Goal: Transaction & Acquisition: Subscribe to service/newsletter

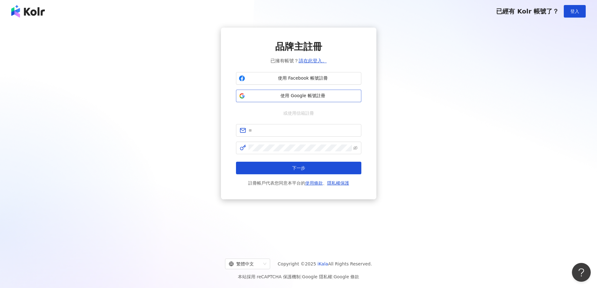
click at [323, 96] on span "使用 Google 帳號註冊" at bounding box center [303, 96] width 111 height 6
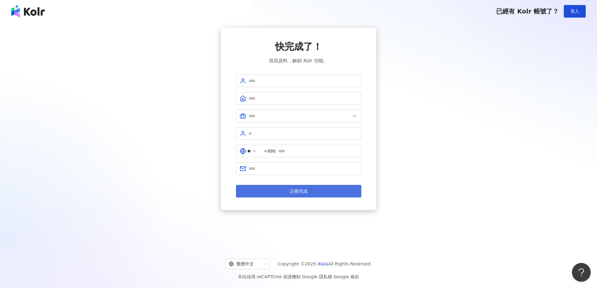
click at [333, 189] on button "註冊完成" at bounding box center [298, 191] width 125 height 13
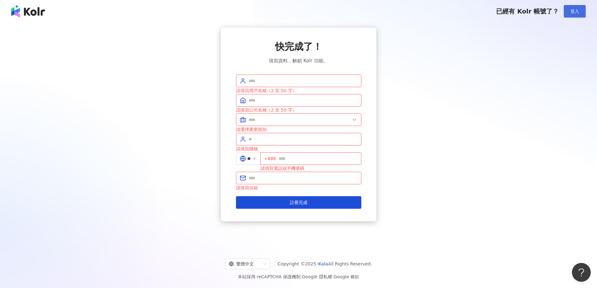
click at [575, 11] on span "登入" at bounding box center [574, 11] width 9 height 5
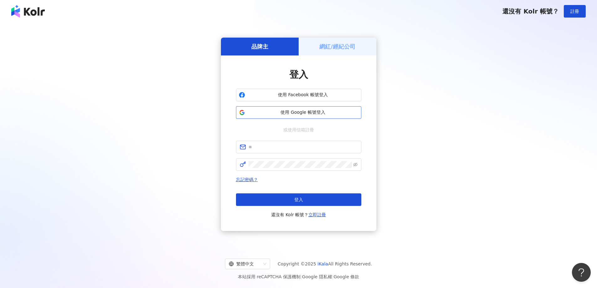
click at [321, 108] on button "使用 Google 帳號登入" at bounding box center [298, 112] width 125 height 13
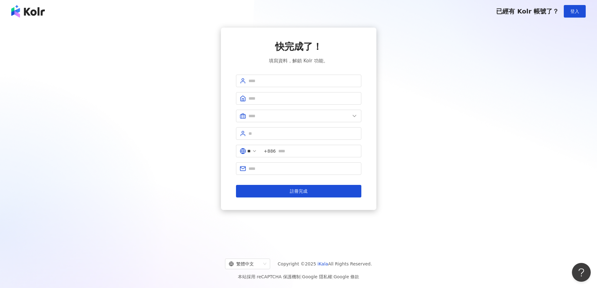
click at [32, 18] on div "已經有 Kolr 帳號了？ 登入" at bounding box center [298, 11] width 597 height 23
click at [32, 14] on img at bounding box center [28, 11] width 34 height 13
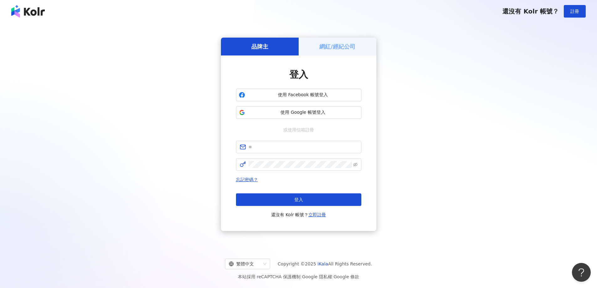
click at [34, 9] on img at bounding box center [28, 11] width 34 height 13
click at [38, 13] on img at bounding box center [28, 11] width 34 height 13
click at [306, 197] on button "登入" at bounding box center [298, 199] width 125 height 13
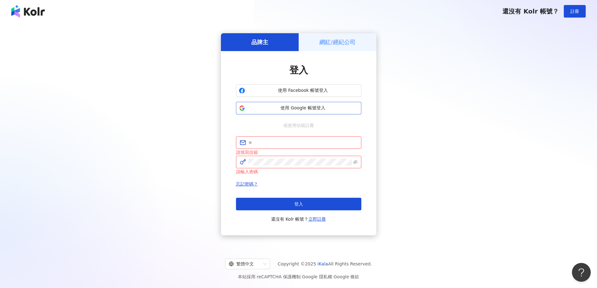
click at [295, 107] on span "使用 Google 帳號登入" at bounding box center [303, 108] width 111 height 6
